Goal: Check status: Check status

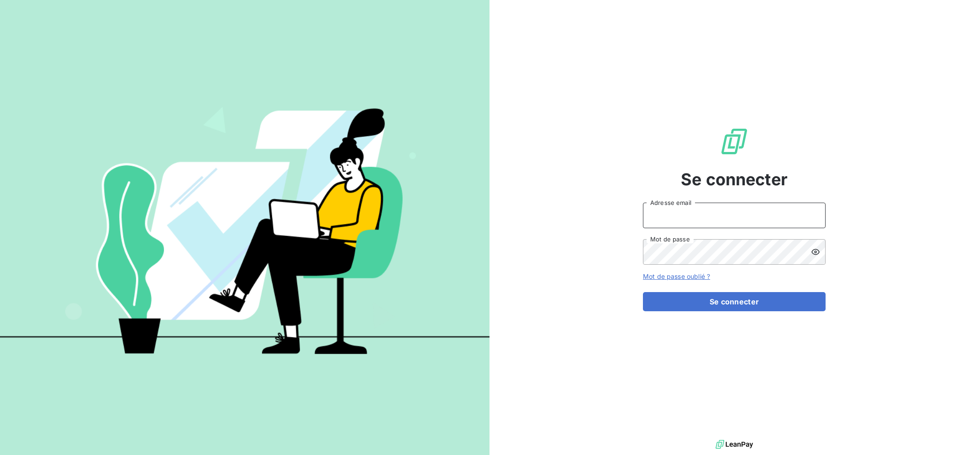
click at [682, 211] on input "Adresse email" at bounding box center [734, 216] width 183 height 26
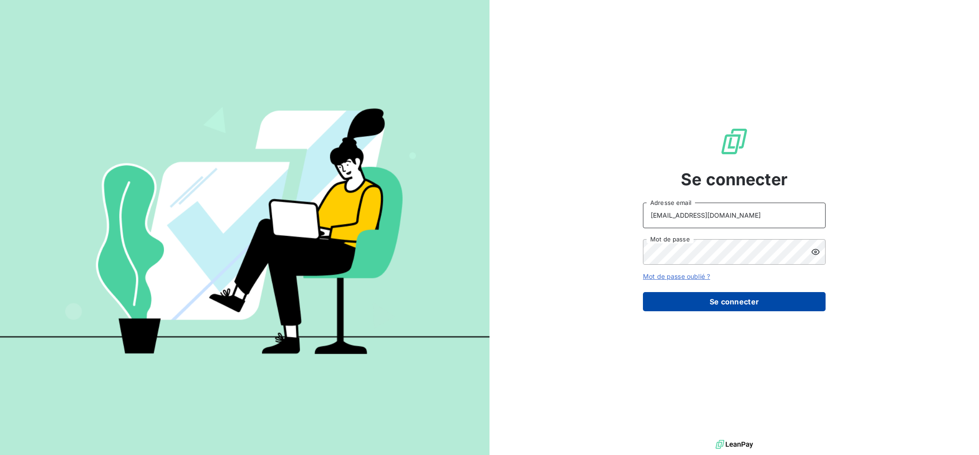
type input "[EMAIL_ADDRESS][DOMAIN_NAME]"
click at [710, 307] on button "Se connecter" at bounding box center [734, 301] width 183 height 19
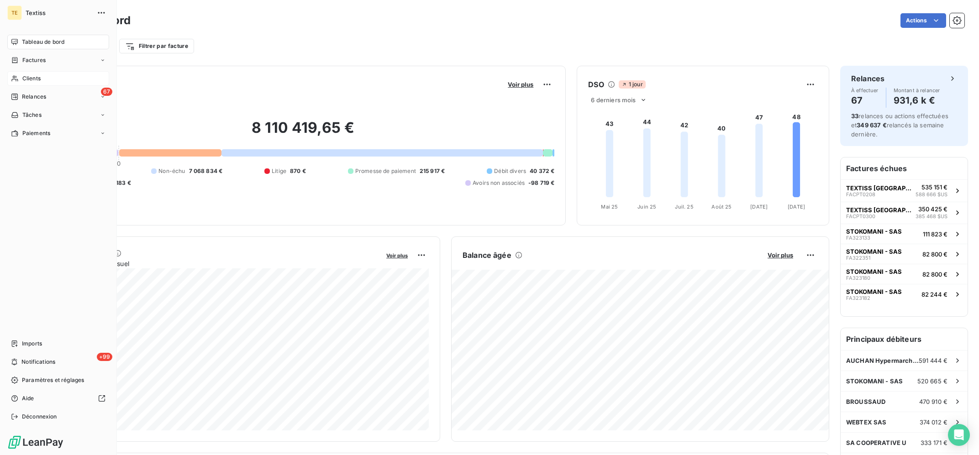
click at [42, 79] on div "Clients" at bounding box center [58, 78] width 102 height 15
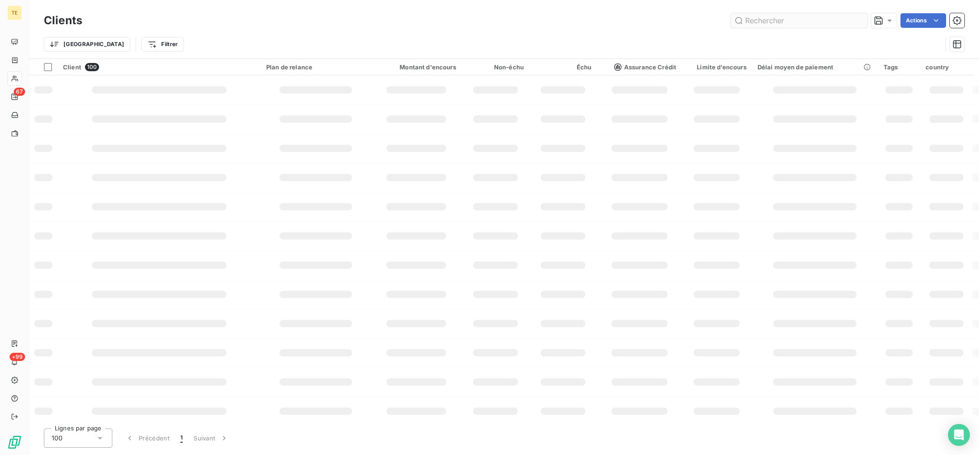
click at [784, 20] on input "text" at bounding box center [799, 20] width 137 height 15
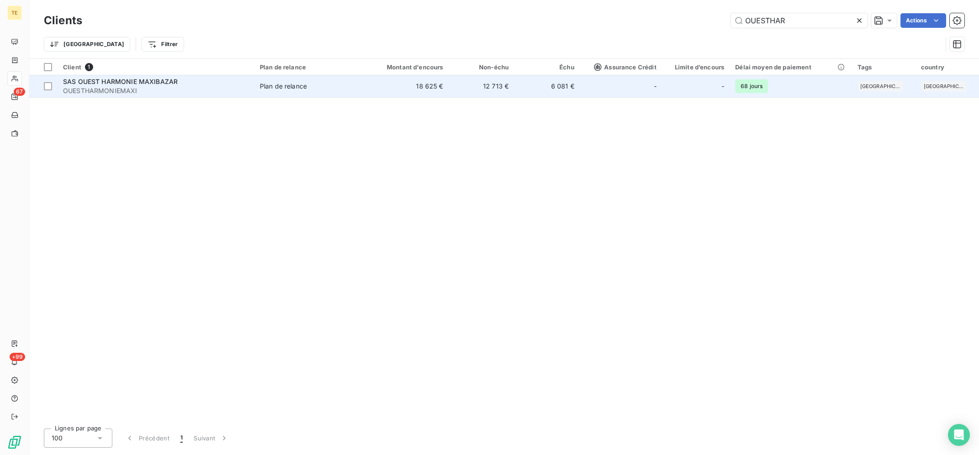
type input "OUESTHAR"
click at [340, 91] on span "Plan de relance" at bounding box center [307, 86] width 95 height 9
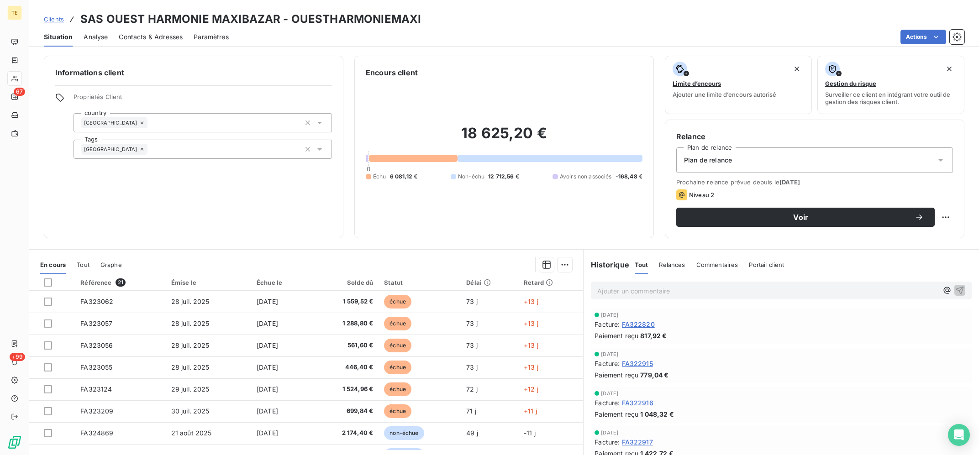
click at [441, 196] on div "18 625,20 € 0 Échu 6 081,12 € Non-échu 12 712,56 € Avoirs non associés -168,48 €" at bounding box center [504, 152] width 277 height 149
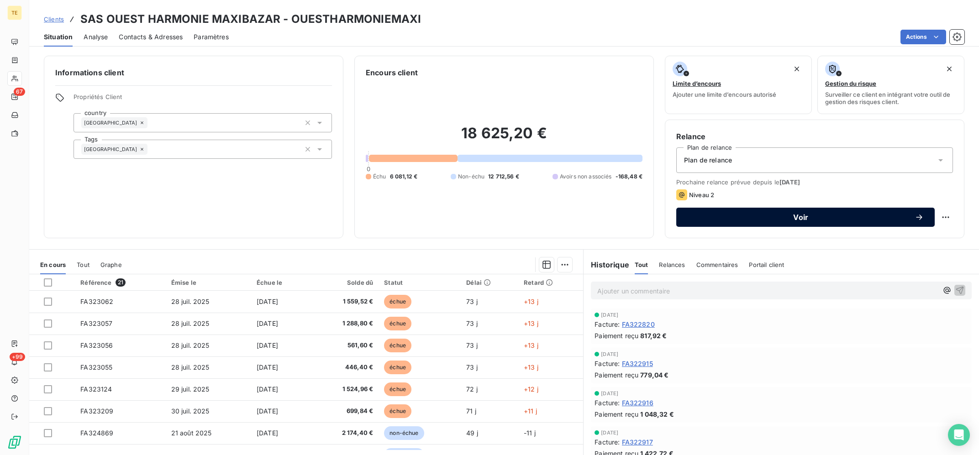
click at [805, 220] on span "Voir" at bounding box center [802, 217] width 228 height 7
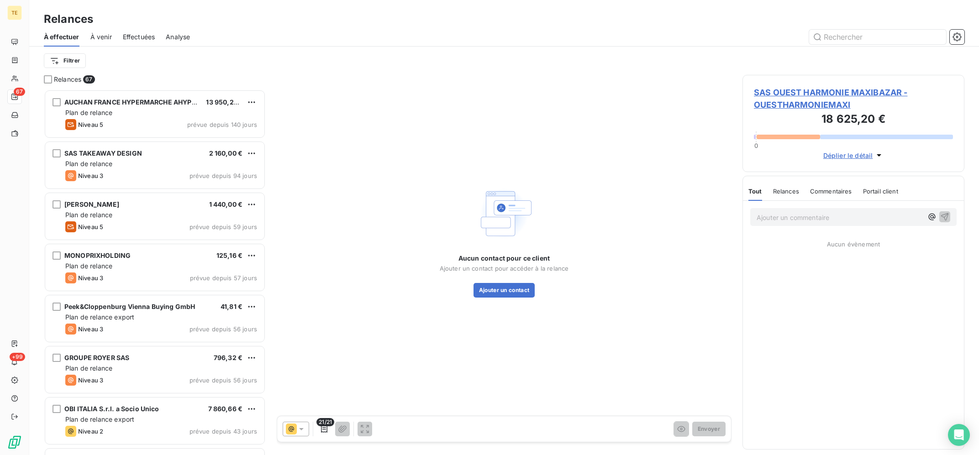
scroll to position [365, 222]
